Goal: Information Seeking & Learning: Check status

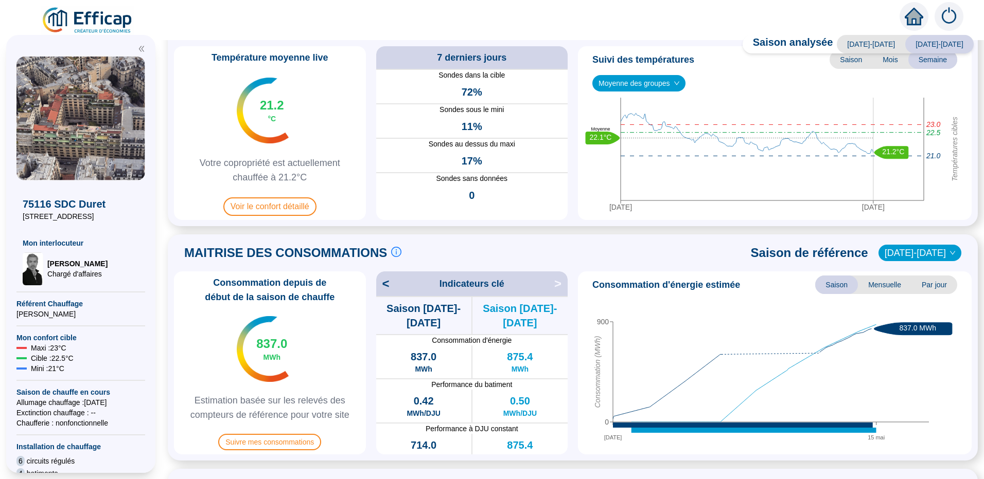
scroll to position [103, 0]
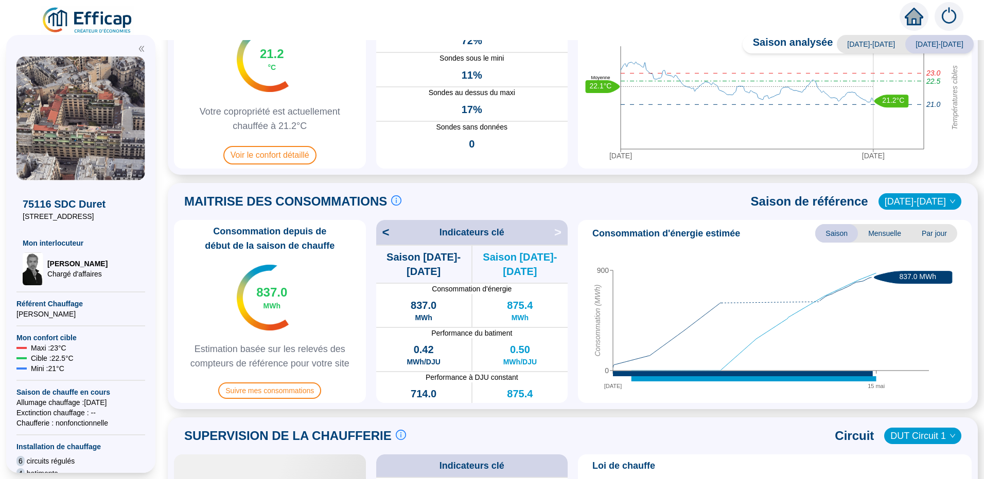
click at [550, 234] on div "< Indicateurs clé >" at bounding box center [472, 232] width 192 height 25
click at [385, 234] on span "<" at bounding box center [382, 232] width 13 height 16
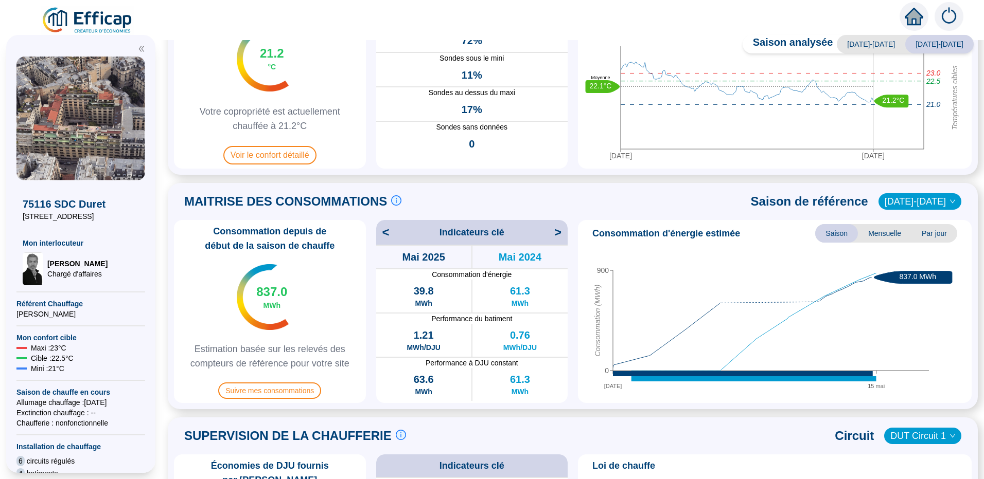
click at [385, 232] on span "<" at bounding box center [382, 232] width 13 height 16
click at [388, 234] on span "<" at bounding box center [382, 232] width 13 height 16
click at [389, 234] on span "<" at bounding box center [382, 232] width 13 height 16
click at [389, 233] on span "<" at bounding box center [382, 232] width 13 height 16
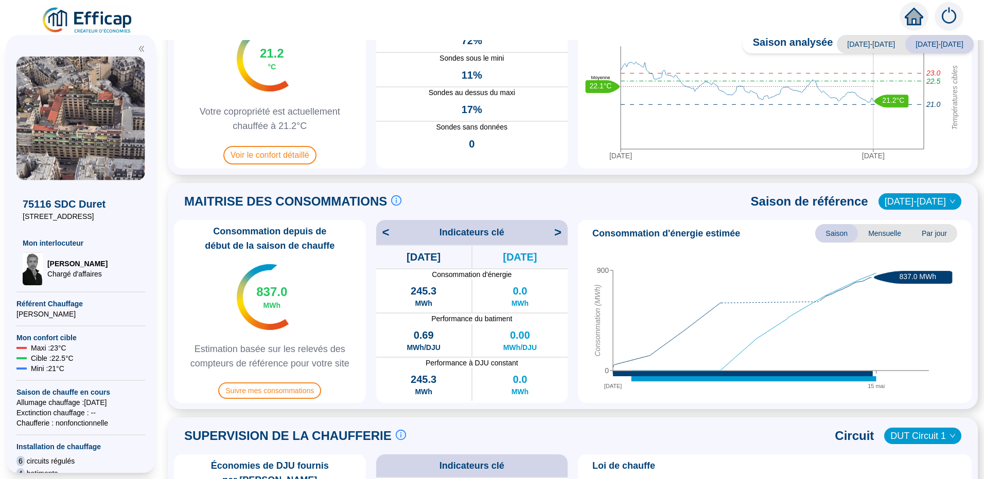
click at [389, 233] on span "<" at bounding box center [382, 232] width 13 height 16
click at [559, 239] on span ">" at bounding box center [560, 232] width 13 height 16
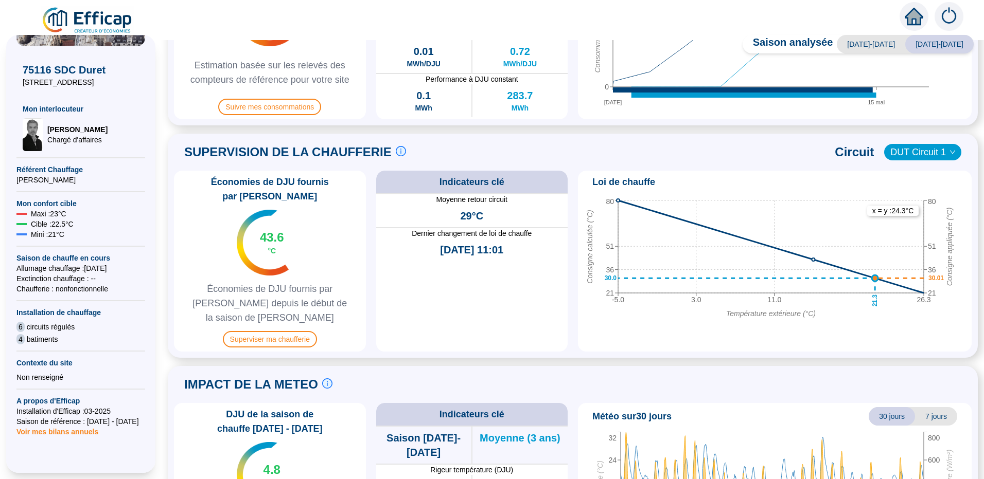
scroll to position [154, 0]
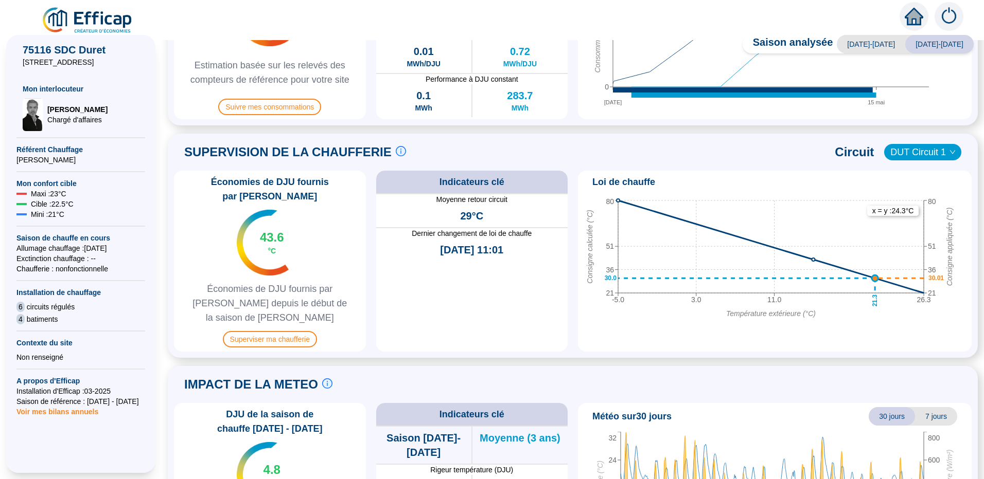
click at [20, 322] on span "4" at bounding box center [20, 319] width 8 height 10
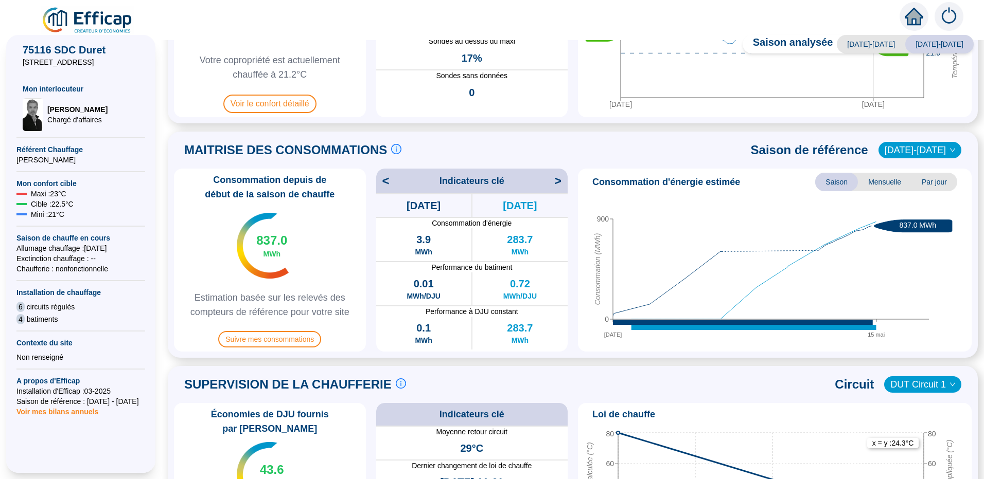
click at [388, 180] on span "<" at bounding box center [382, 181] width 13 height 16
click at [559, 184] on span ">" at bounding box center [560, 181] width 13 height 16
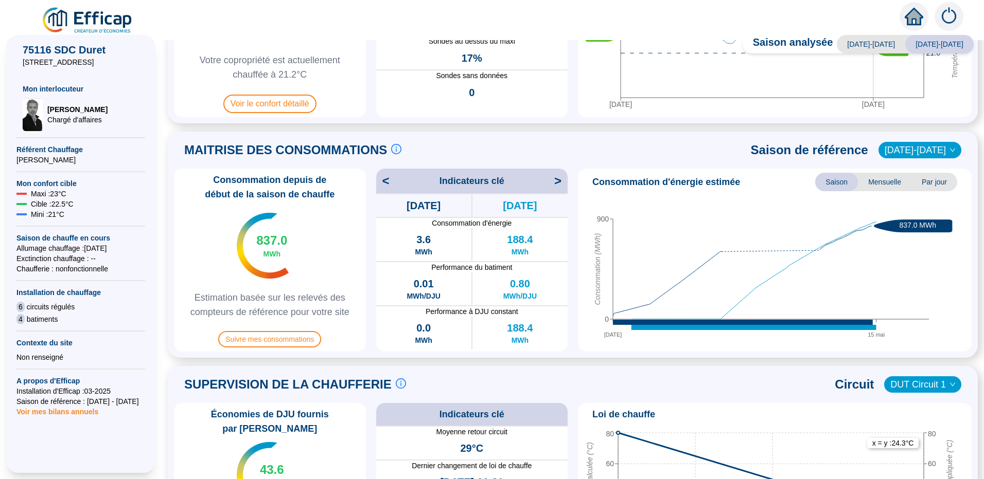
click at [559, 184] on span ">" at bounding box center [560, 181] width 13 height 16
click at [612, 154] on span "[DATE]-[DATE]" at bounding box center [919, 150] width 70 height 15
click at [612, 153] on span "[DATE]-[DATE]" at bounding box center [919, 150] width 70 height 15
click at [612, 178] on span "Mensuelle" at bounding box center [885, 182] width 54 height 19
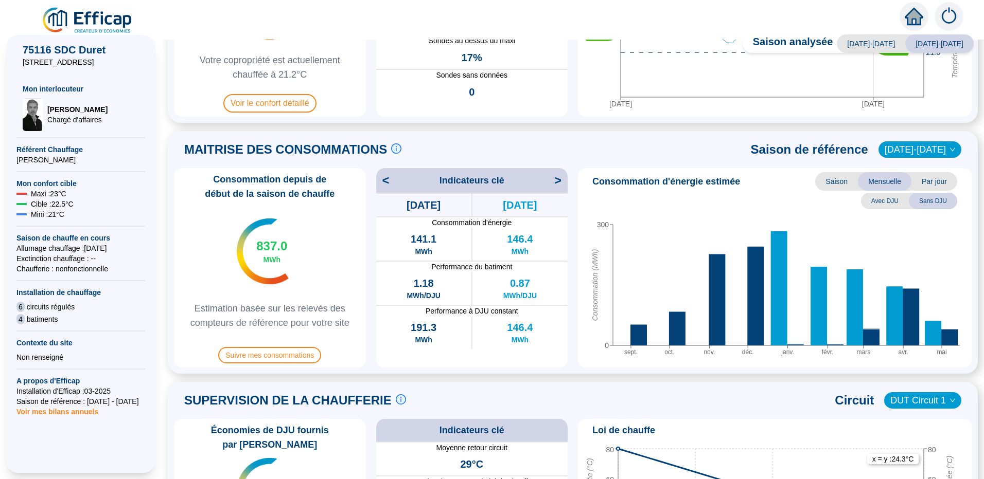
click at [389, 183] on span "<" at bounding box center [382, 180] width 13 height 16
click at [389, 184] on span "<" at bounding box center [382, 180] width 13 height 16
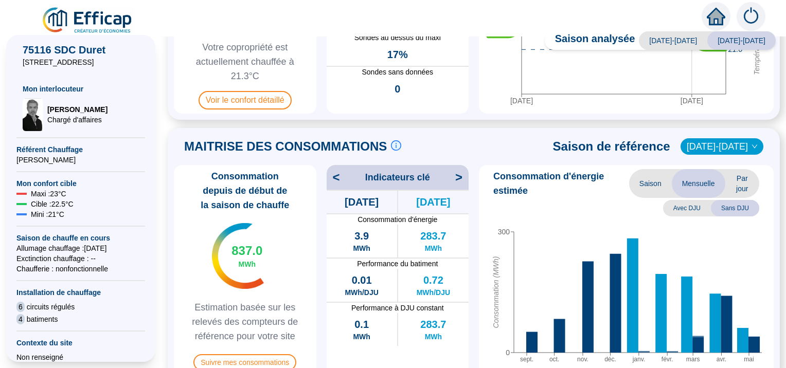
click at [456, 179] on span ">" at bounding box center [461, 177] width 13 height 16
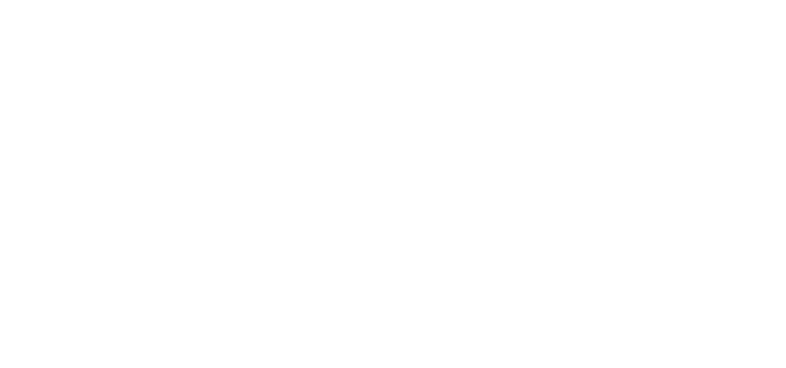
click at [107, 59] on div at bounding box center [393, 184] width 786 height 368
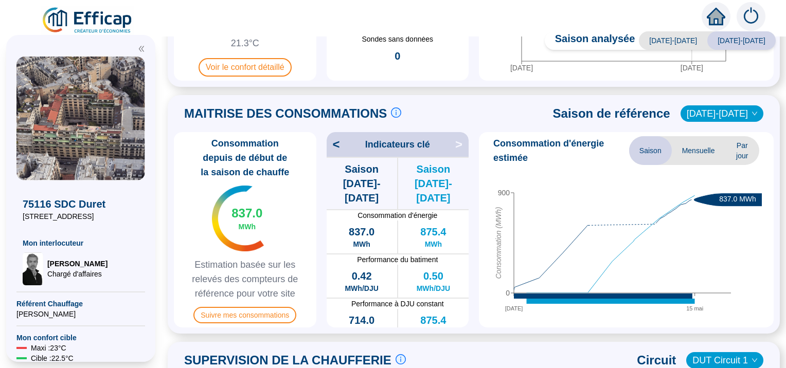
scroll to position [206, 0]
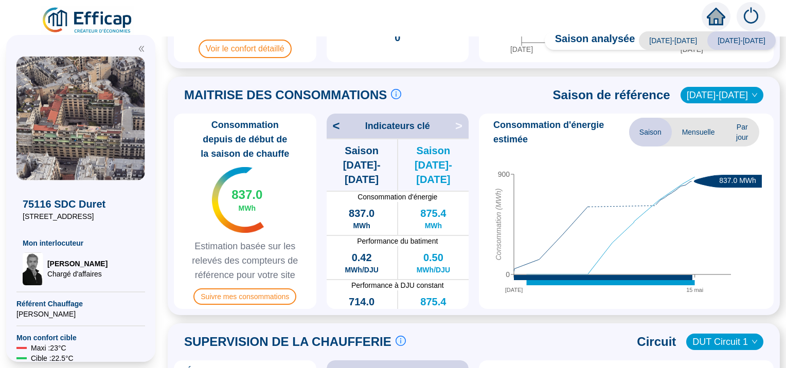
click at [337, 129] on span "<" at bounding box center [333, 126] width 13 height 16
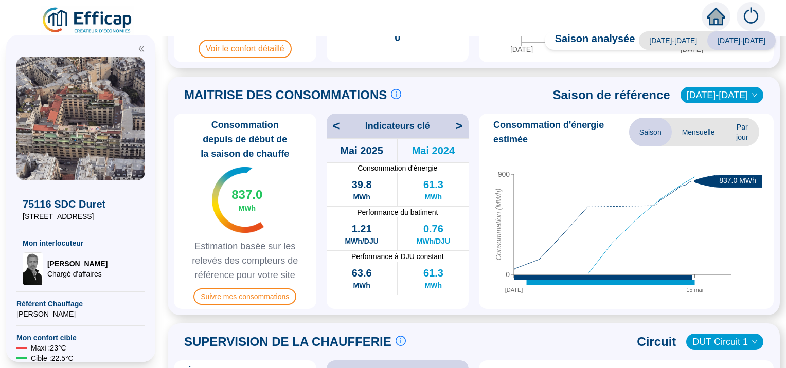
click at [340, 130] on span "<" at bounding box center [333, 126] width 13 height 16
click at [340, 123] on span "<" at bounding box center [333, 126] width 13 height 16
click at [460, 128] on span ">" at bounding box center [461, 126] width 13 height 16
click at [457, 124] on span ">" at bounding box center [461, 126] width 13 height 16
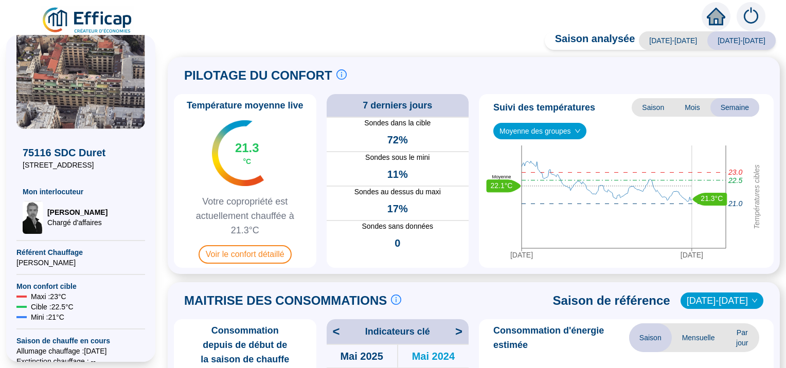
scroll to position [0, 0]
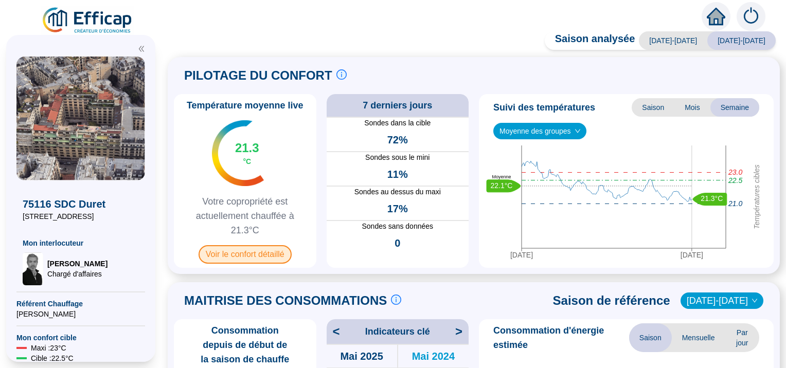
click at [267, 261] on span "Voir le confort détaillé" at bounding box center [245, 254] width 93 height 19
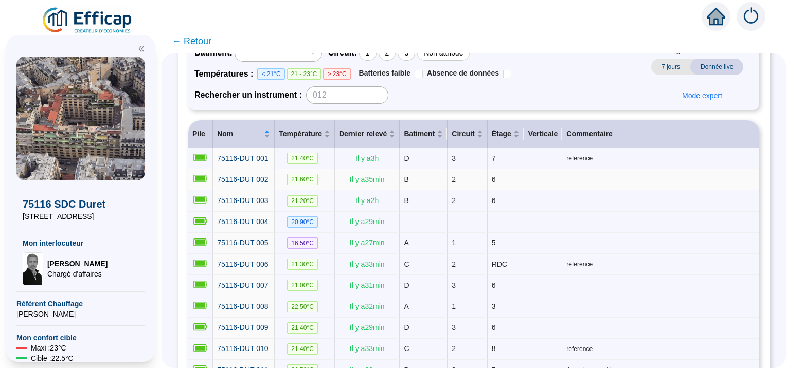
scroll to position [103, 0]
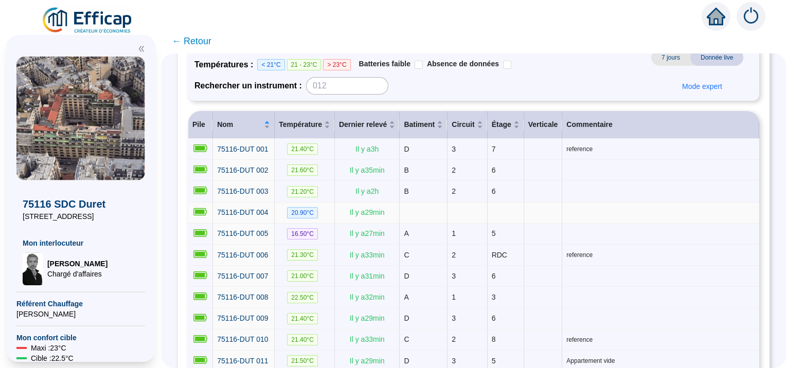
click at [410, 203] on td at bounding box center [424, 213] width 48 height 21
click at [412, 211] on td at bounding box center [424, 213] width 48 height 21
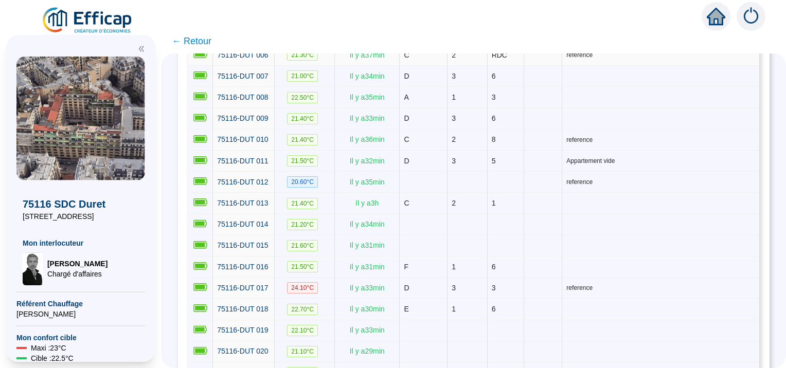
scroll to position [463, 0]
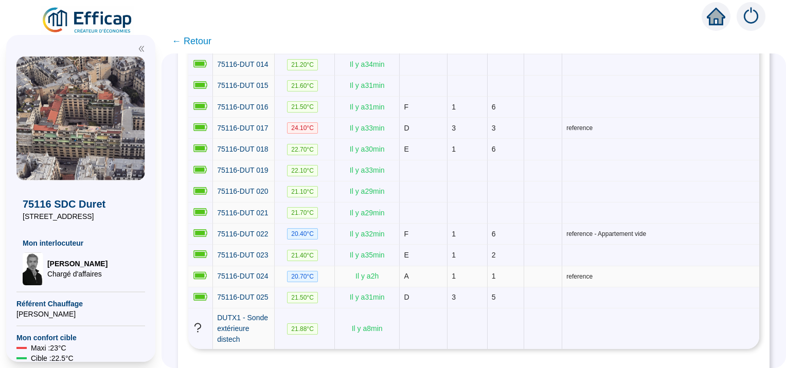
click at [408, 272] on span "A" at bounding box center [406, 276] width 5 height 8
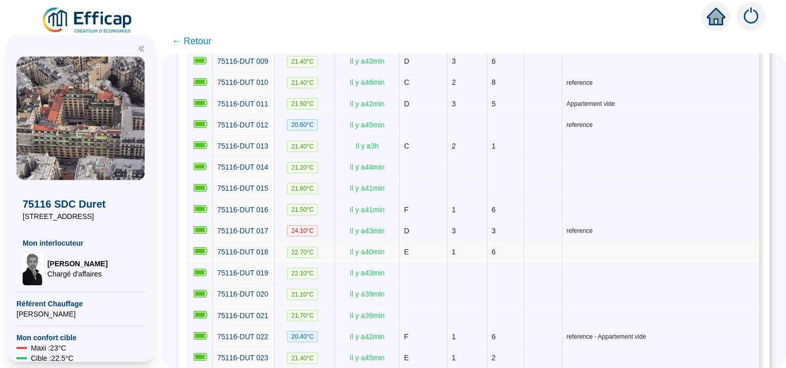
scroll to position [493, 0]
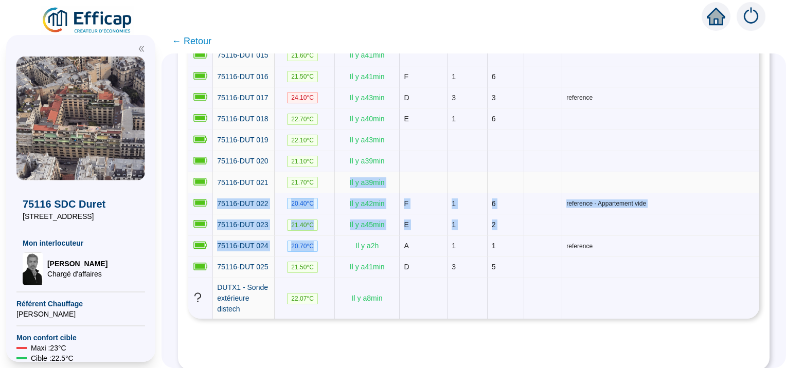
drag, startPoint x: 357, startPoint y: 231, endPoint x: 347, endPoint y: 180, distance: 52.5
click at [347, 180] on tbody "75116-DUT 001 21.40 °C Il y a 3 h D 3 7 reference 75116-DUT 002 21.60 °C Il y a…" at bounding box center [473, 33] width 571 height 571
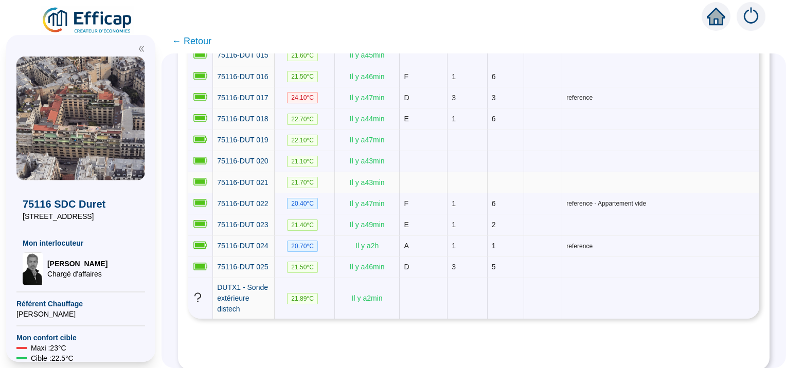
click at [438, 172] on td at bounding box center [424, 182] width 48 height 21
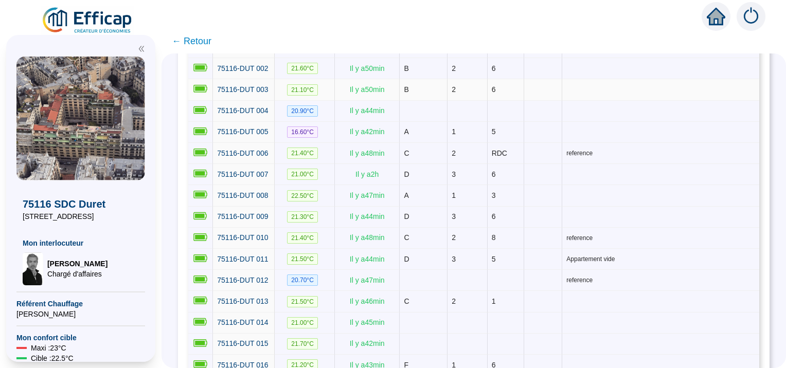
scroll to position [206, 0]
click at [515, 312] on td at bounding box center [506, 322] width 37 height 21
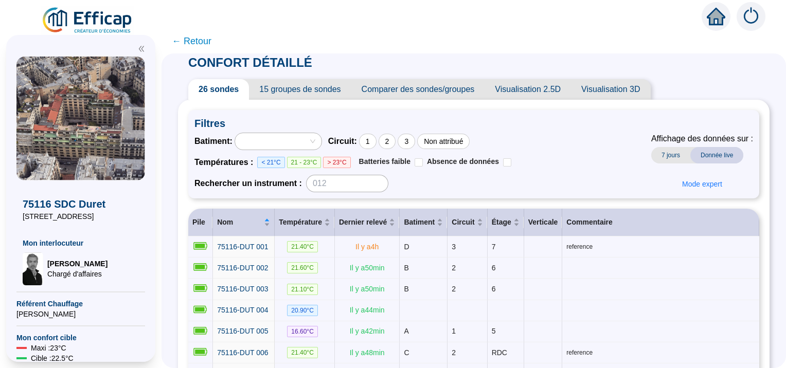
scroll to position [0, 0]
